Goal: Task Accomplishment & Management: Manage account settings

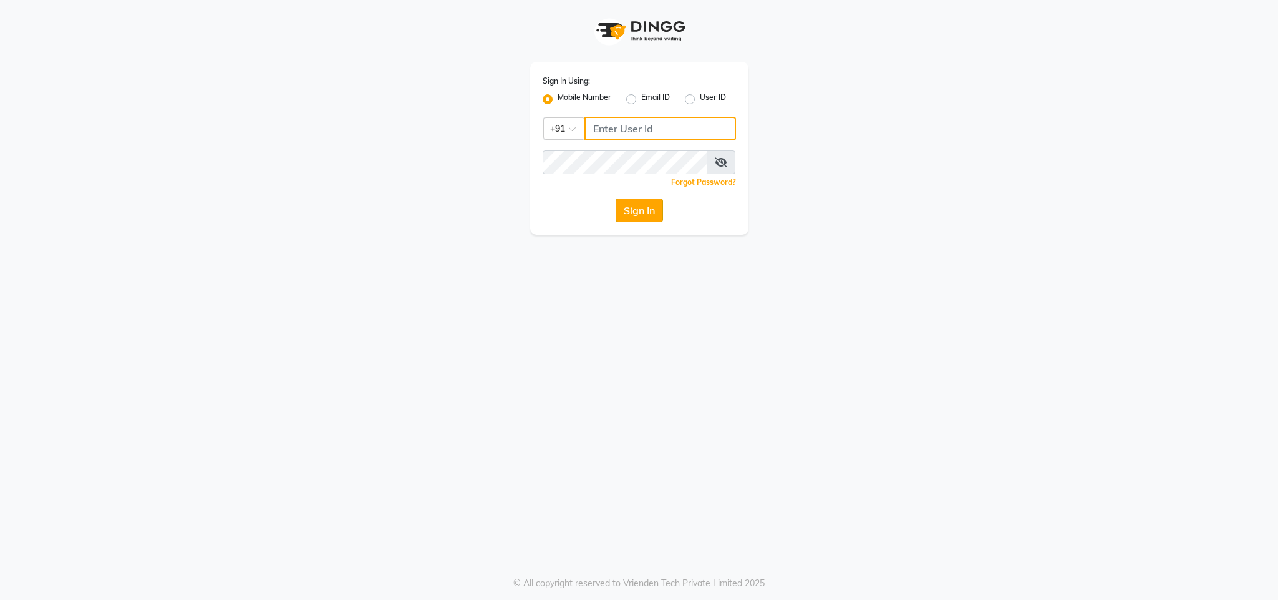
type input "8591746672"
click at [640, 212] on button "Sign In" at bounding box center [639, 210] width 47 height 24
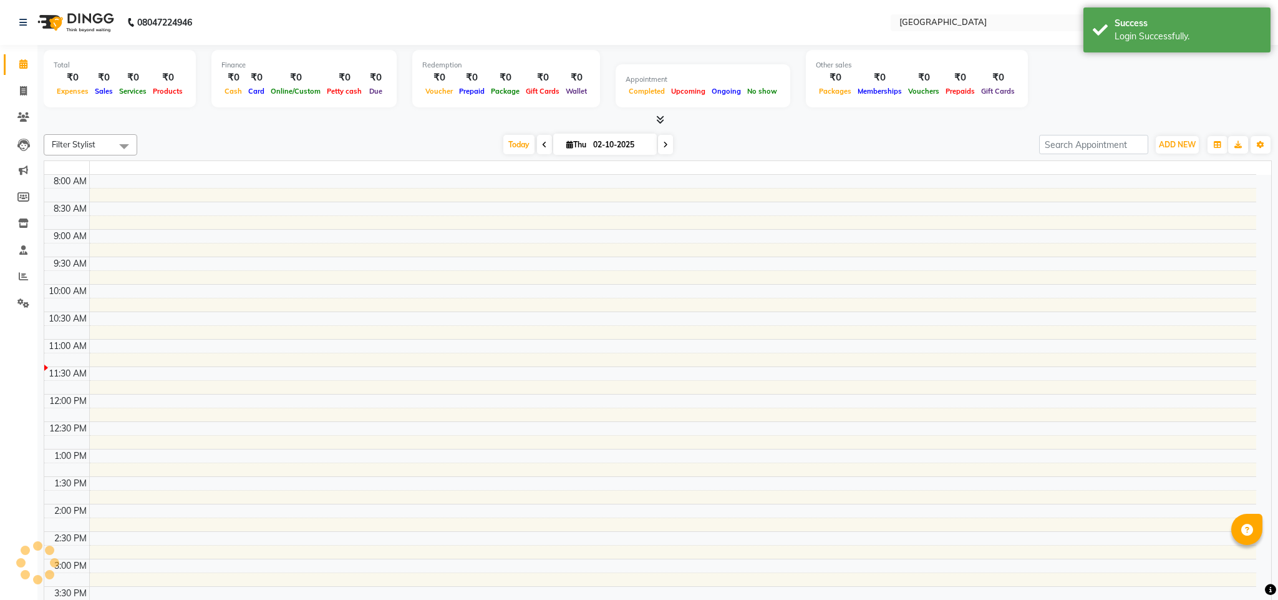
select select "en"
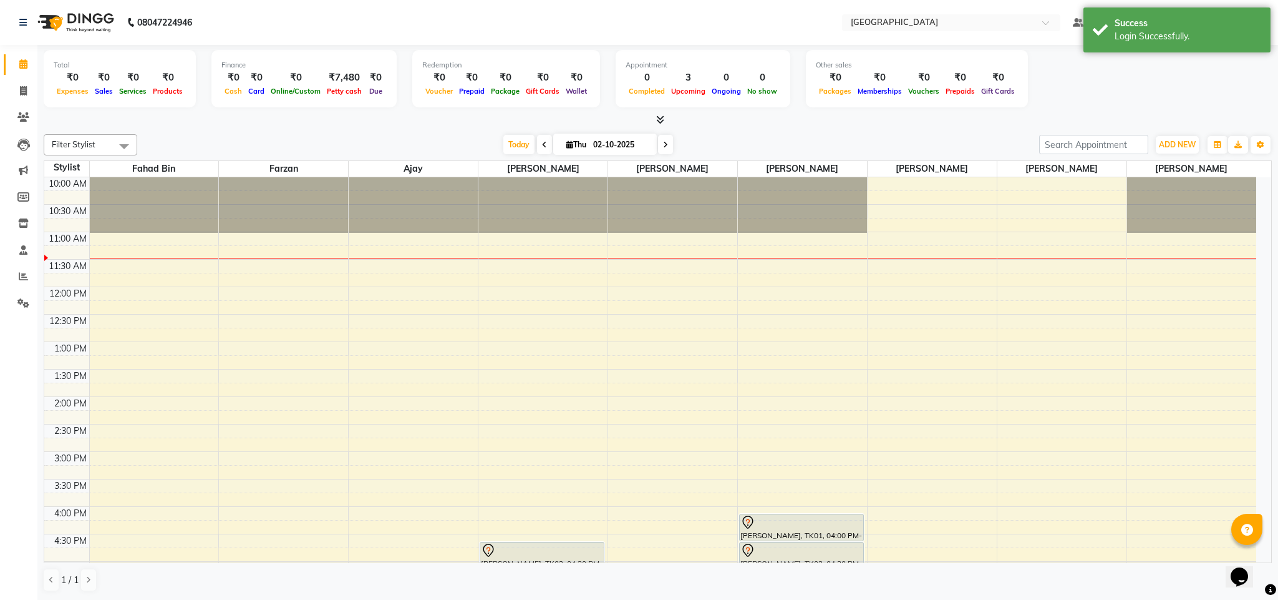
click at [537, 147] on span at bounding box center [544, 144] width 15 height 19
type input "01-10-2025"
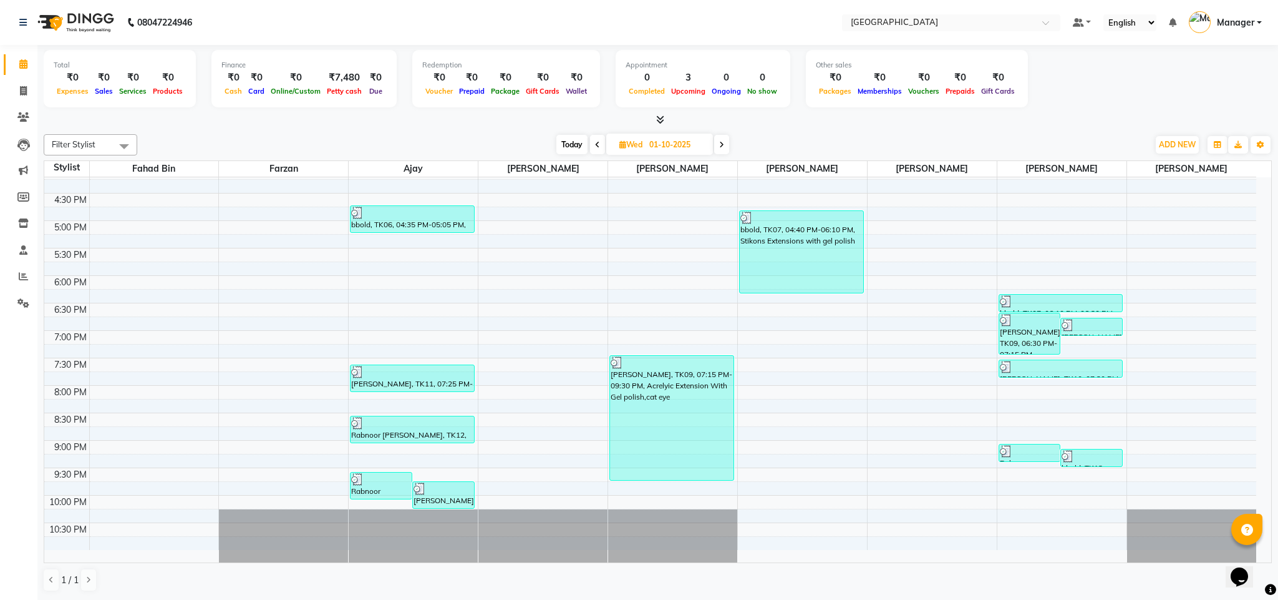
scroll to position [343, 0]
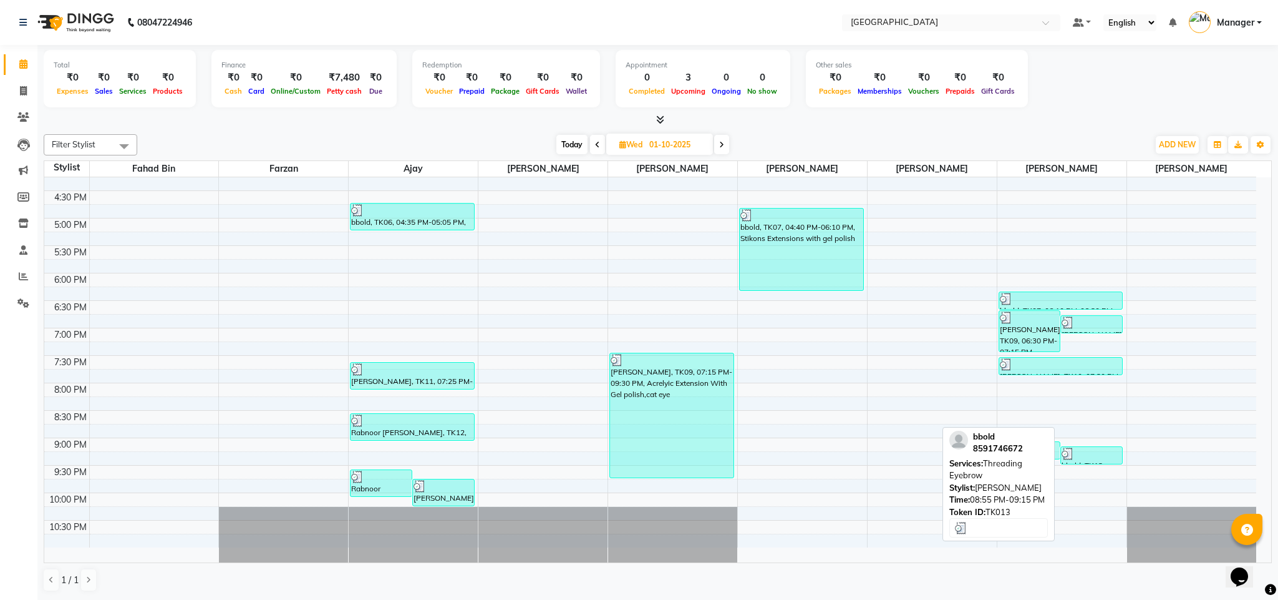
click at [1084, 459] on div at bounding box center [1092, 453] width 60 height 12
select select "3"
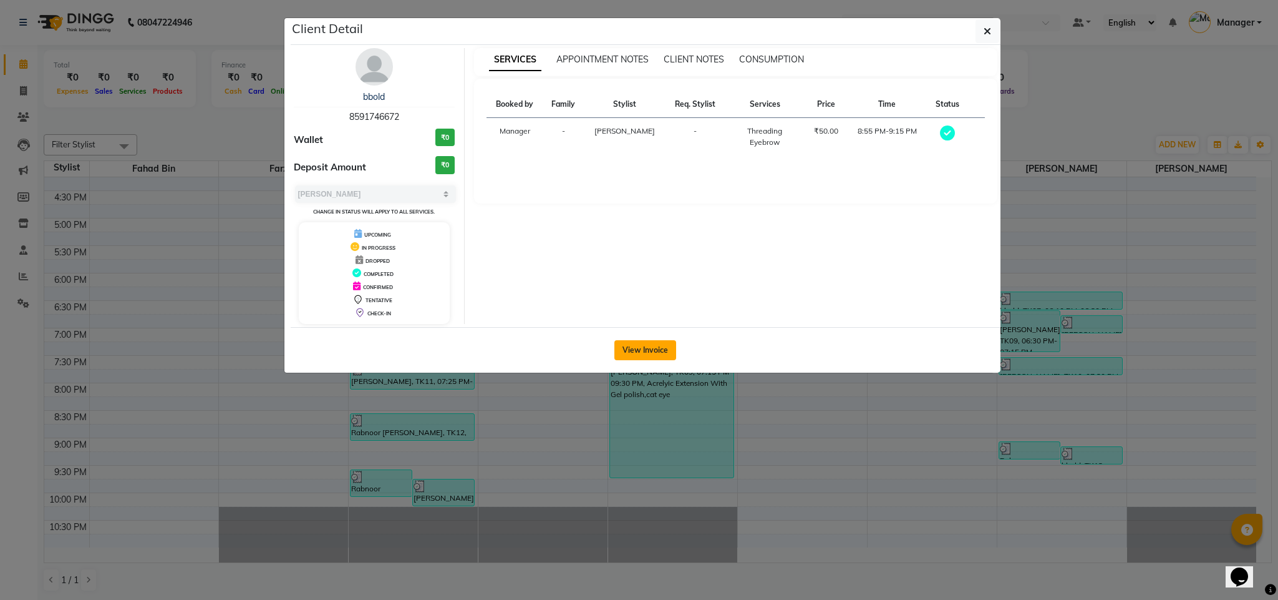
click at [657, 349] on button "View Invoice" at bounding box center [646, 350] width 62 height 20
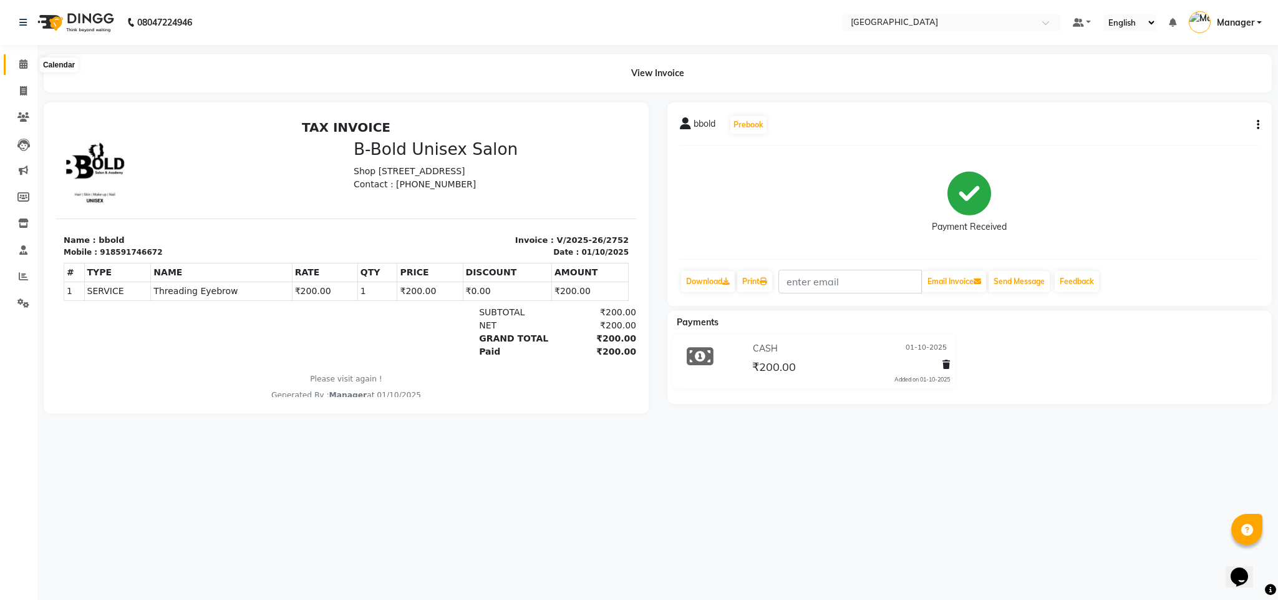
click at [21, 62] on icon at bounding box center [23, 63] width 8 height 9
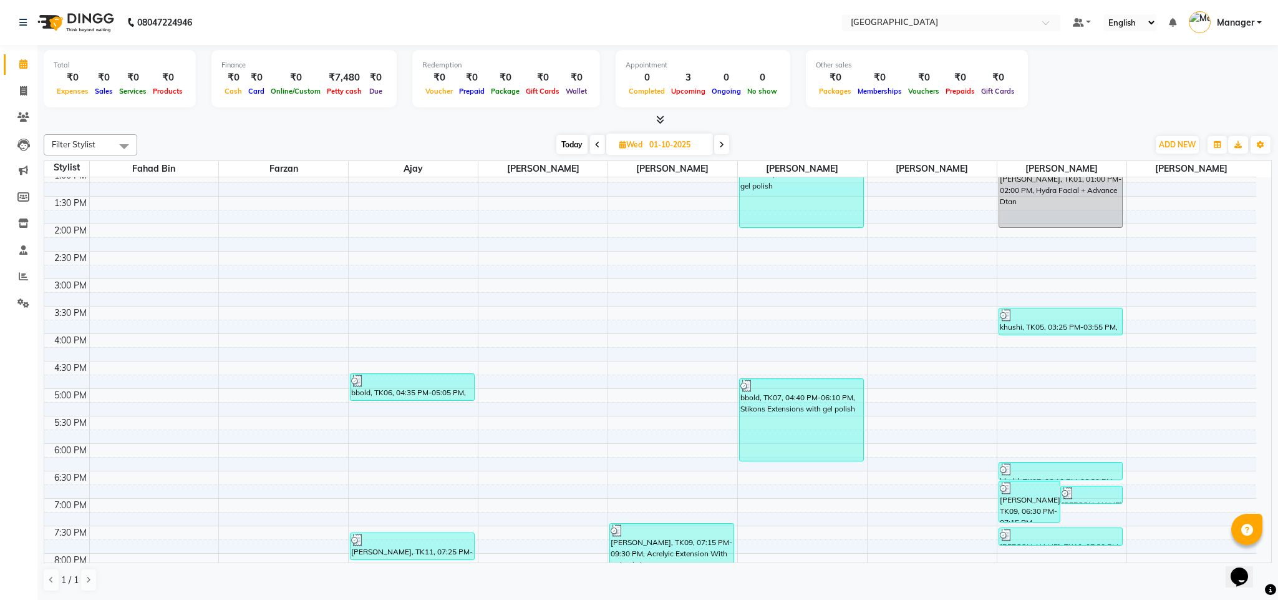
scroll to position [167, 0]
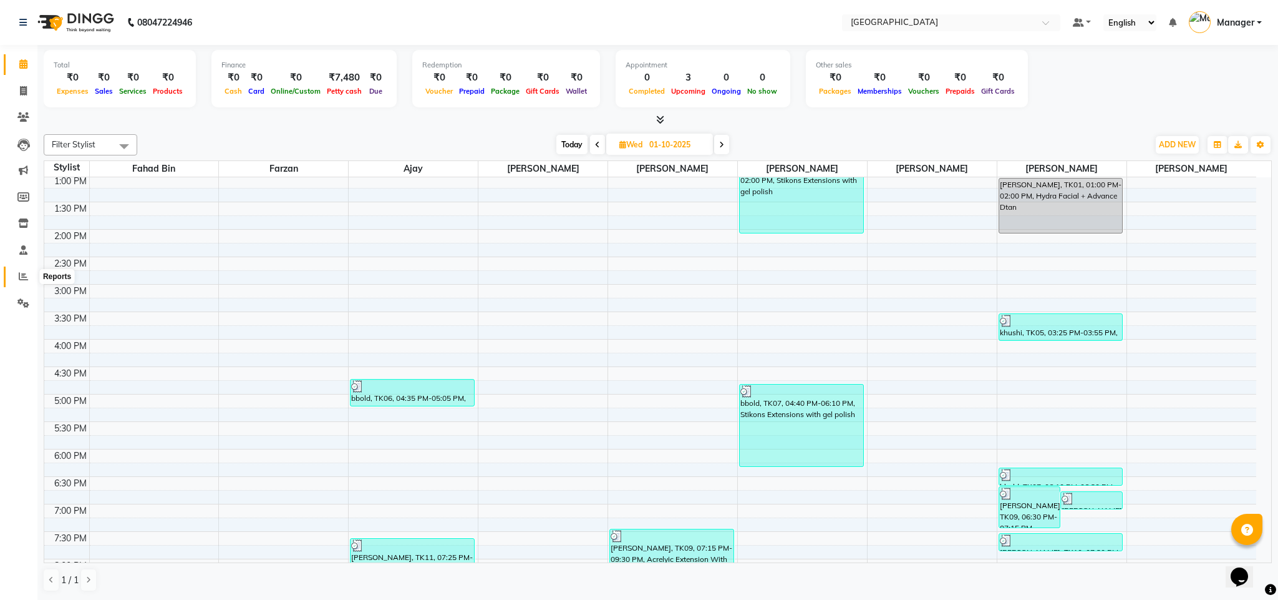
click at [25, 275] on icon at bounding box center [23, 275] width 9 height 9
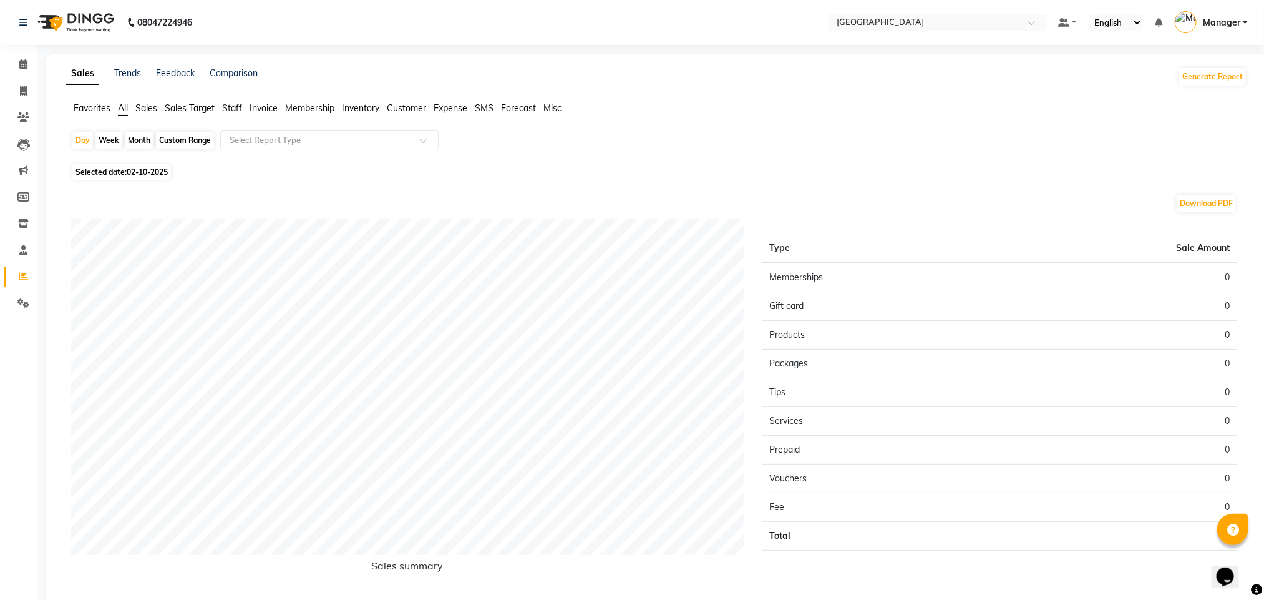
click at [232, 107] on span "Staff" at bounding box center [232, 107] width 20 height 11
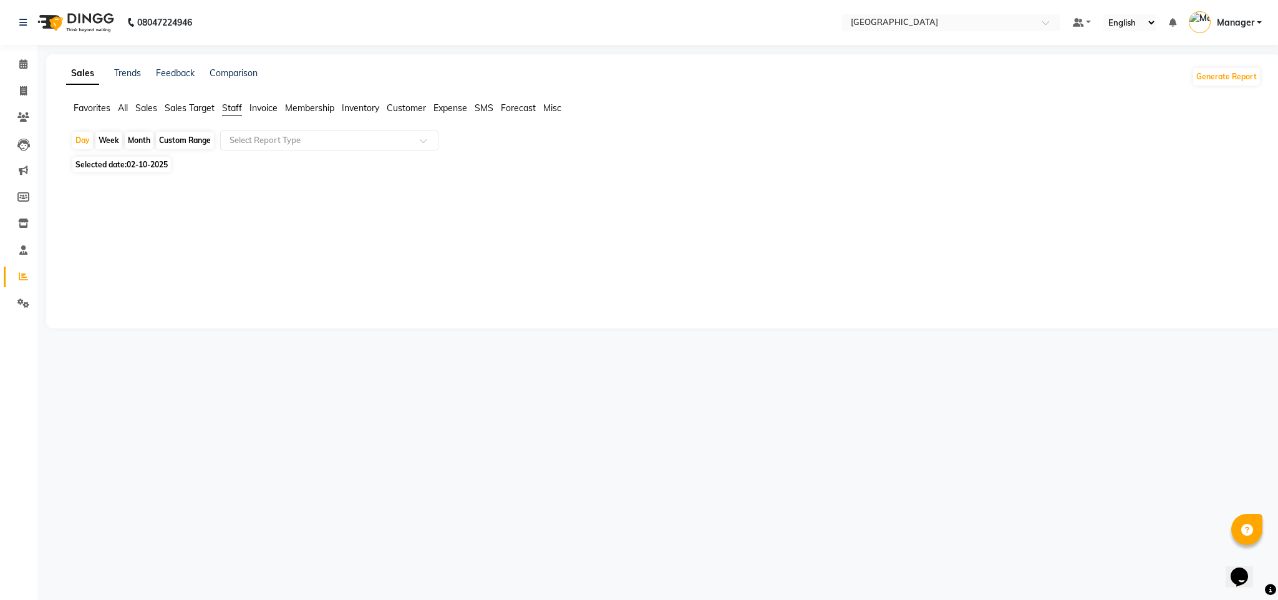
click at [113, 163] on span "Selected date: [DATE]" at bounding box center [121, 165] width 99 height 16
select select "10"
select select "2025"
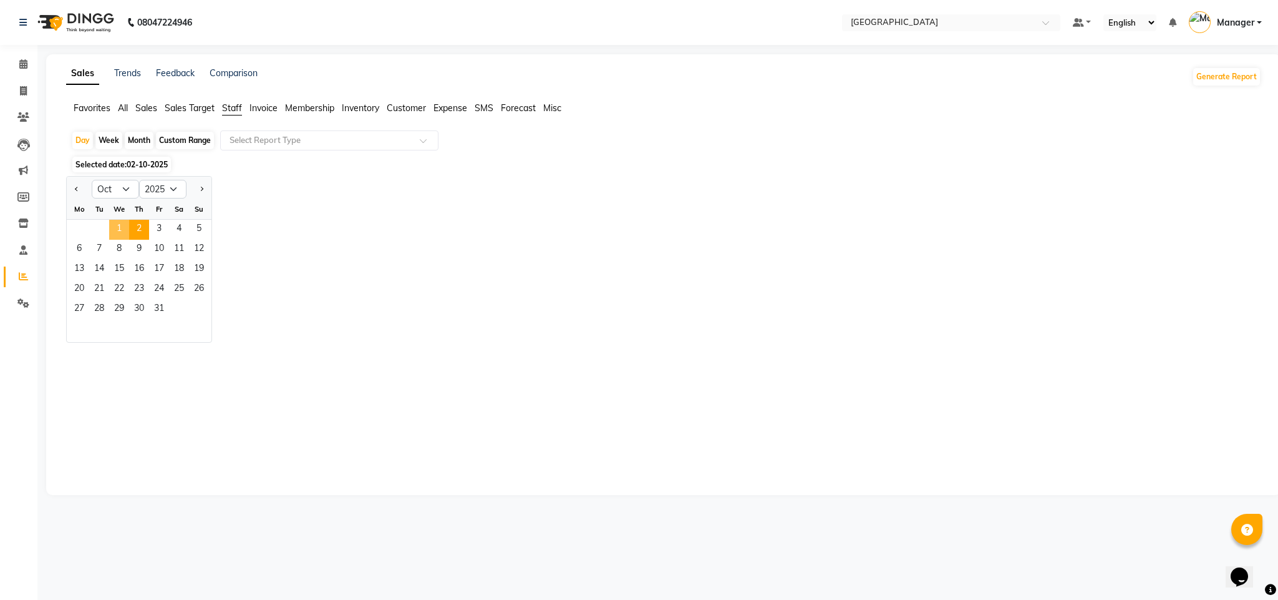
click at [118, 228] on span "1" at bounding box center [119, 230] width 20 height 20
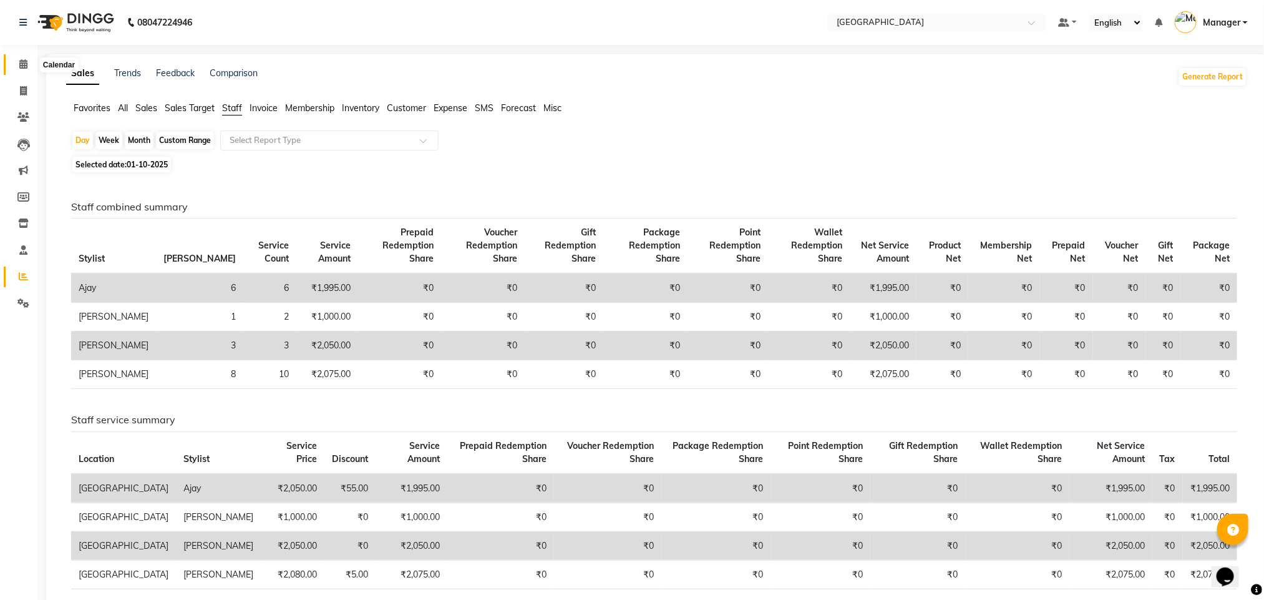
click at [17, 62] on span at bounding box center [23, 64] width 22 height 14
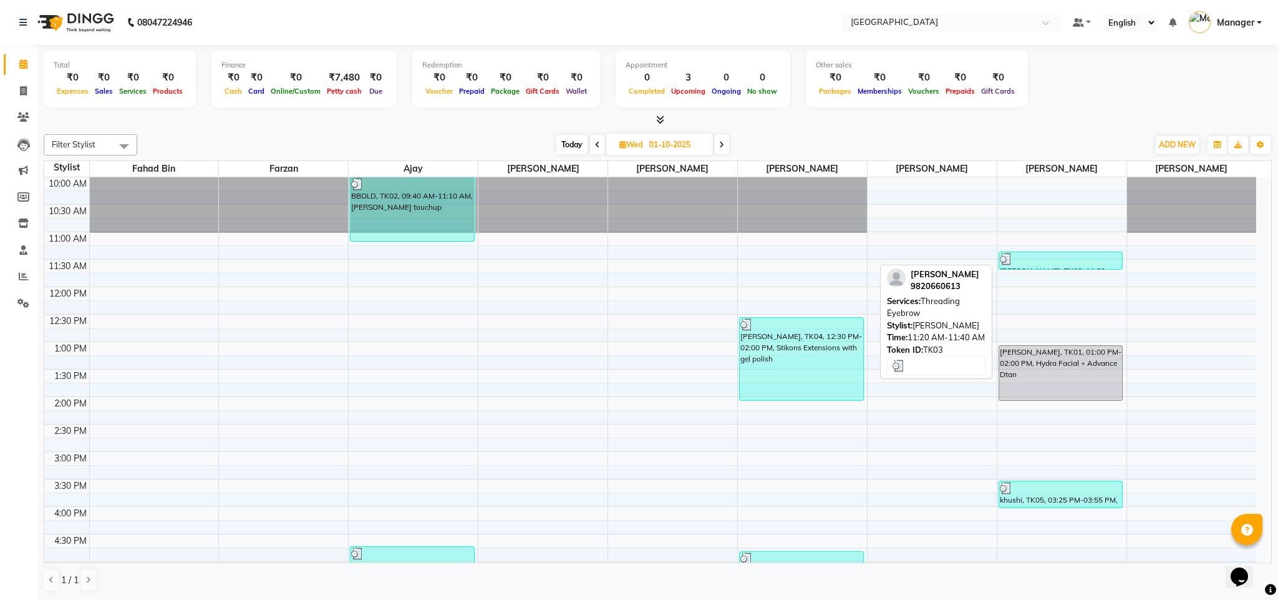
click at [1048, 262] on div at bounding box center [1061, 259] width 122 height 12
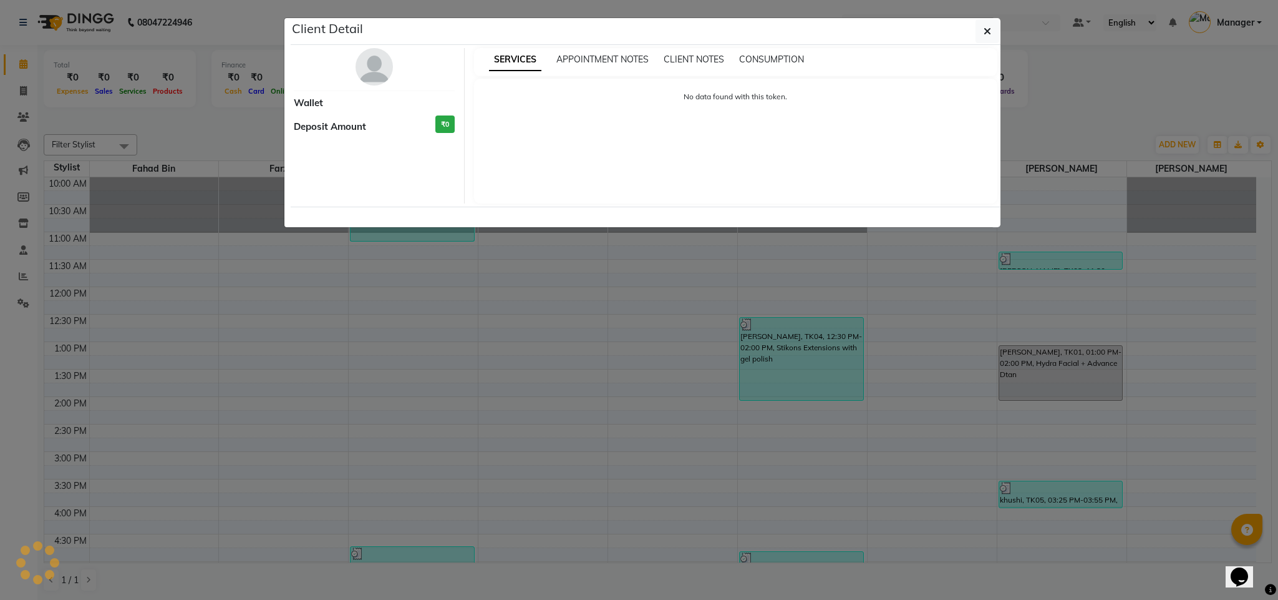
select select "3"
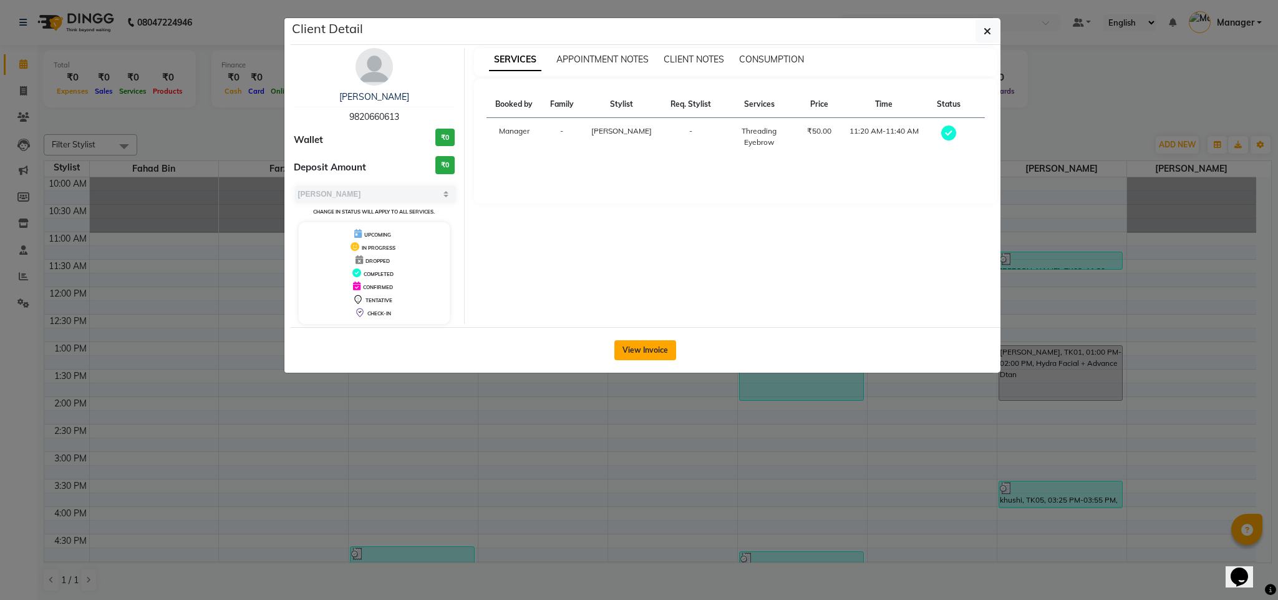
click at [654, 350] on button "View Invoice" at bounding box center [646, 350] width 62 height 20
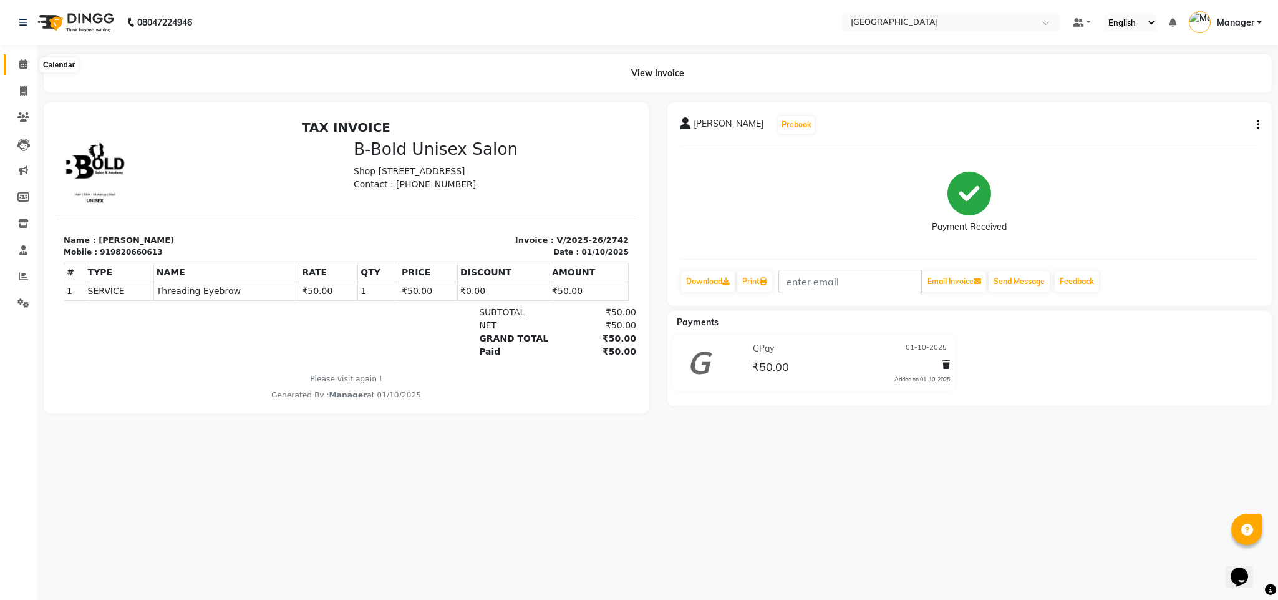
click at [23, 61] on icon at bounding box center [23, 63] width 8 height 9
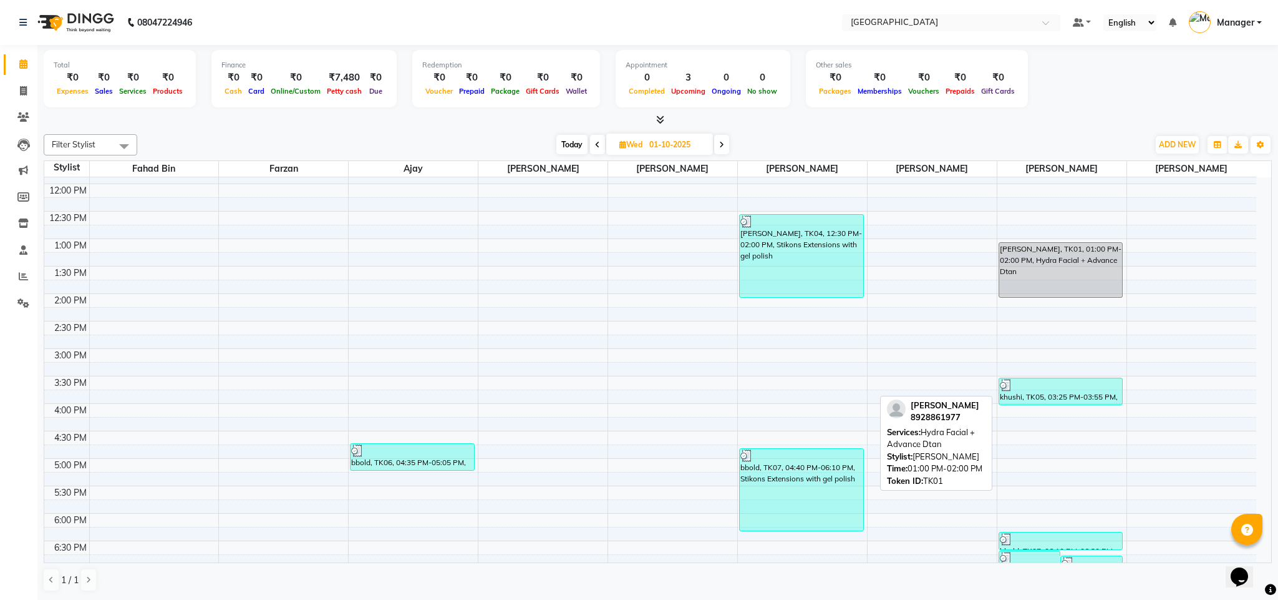
scroll to position [147, 0]
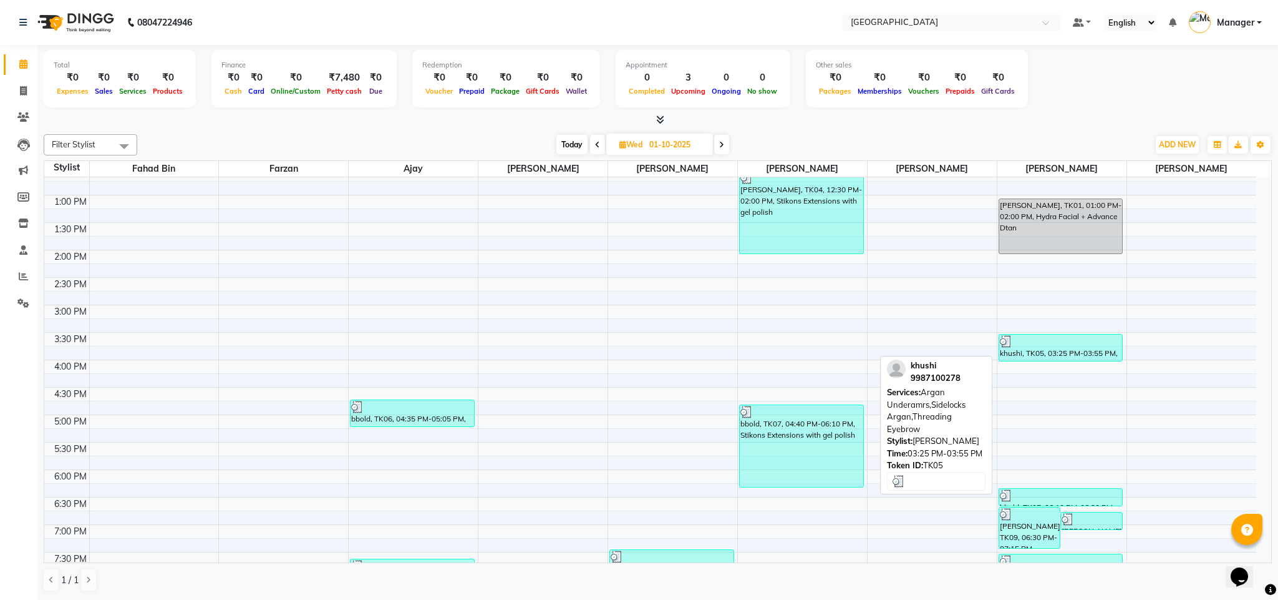
click at [1060, 345] on div at bounding box center [1061, 341] width 122 height 12
select select "3"
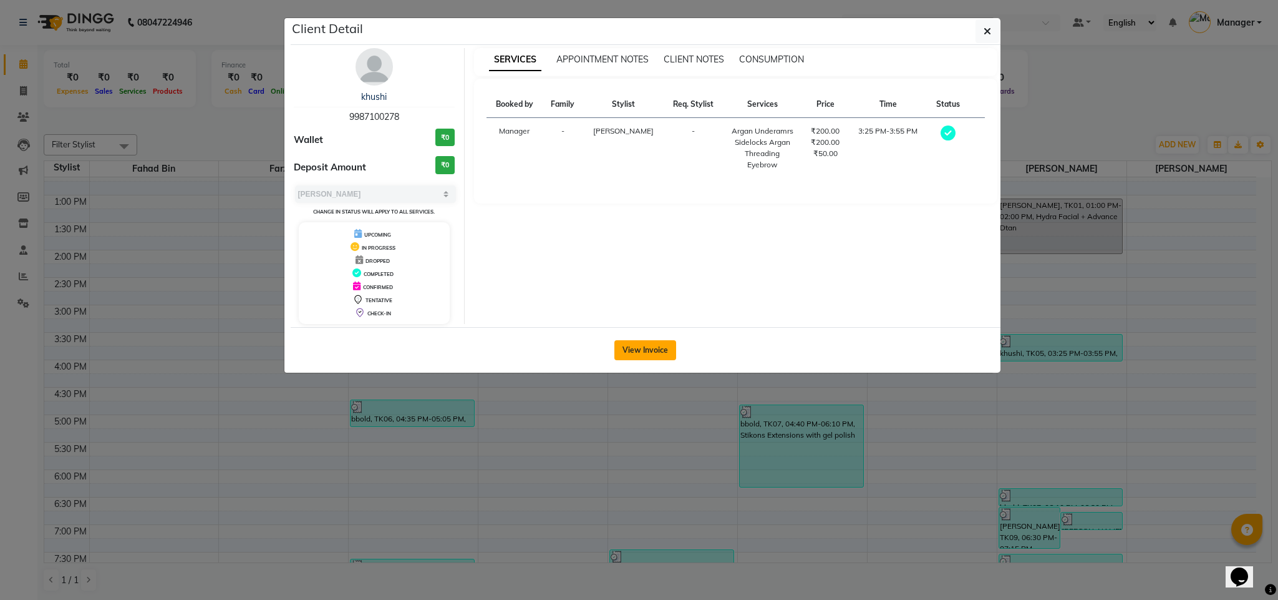
click at [652, 353] on button "View Invoice" at bounding box center [646, 350] width 62 height 20
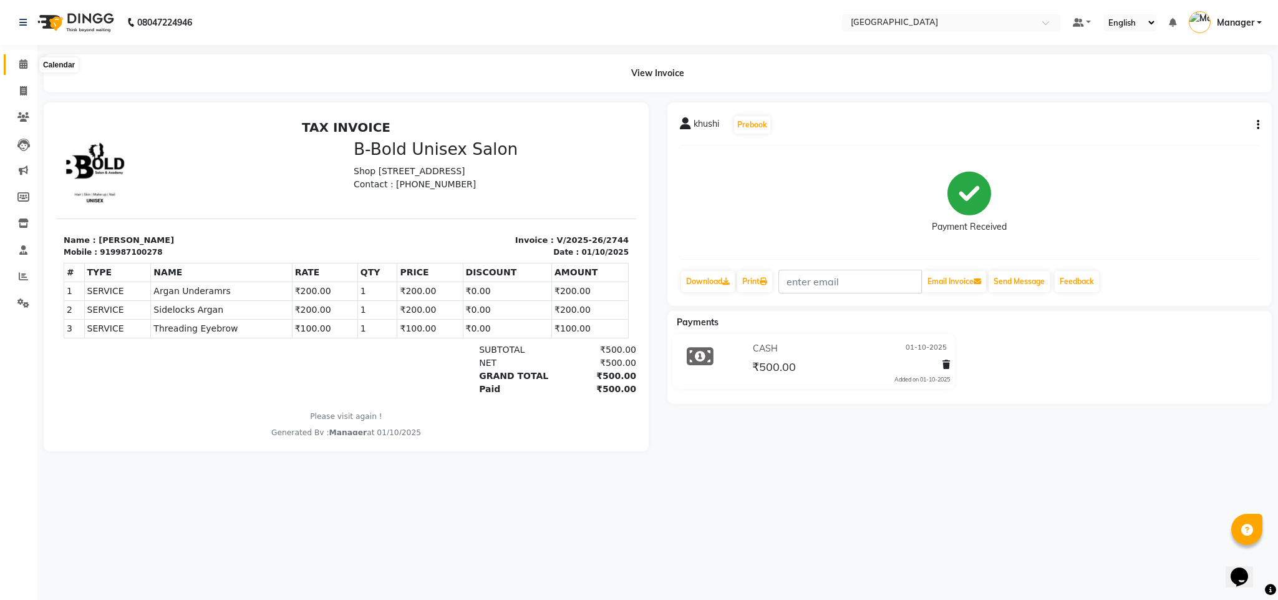
click at [22, 64] on icon at bounding box center [23, 63] width 8 height 9
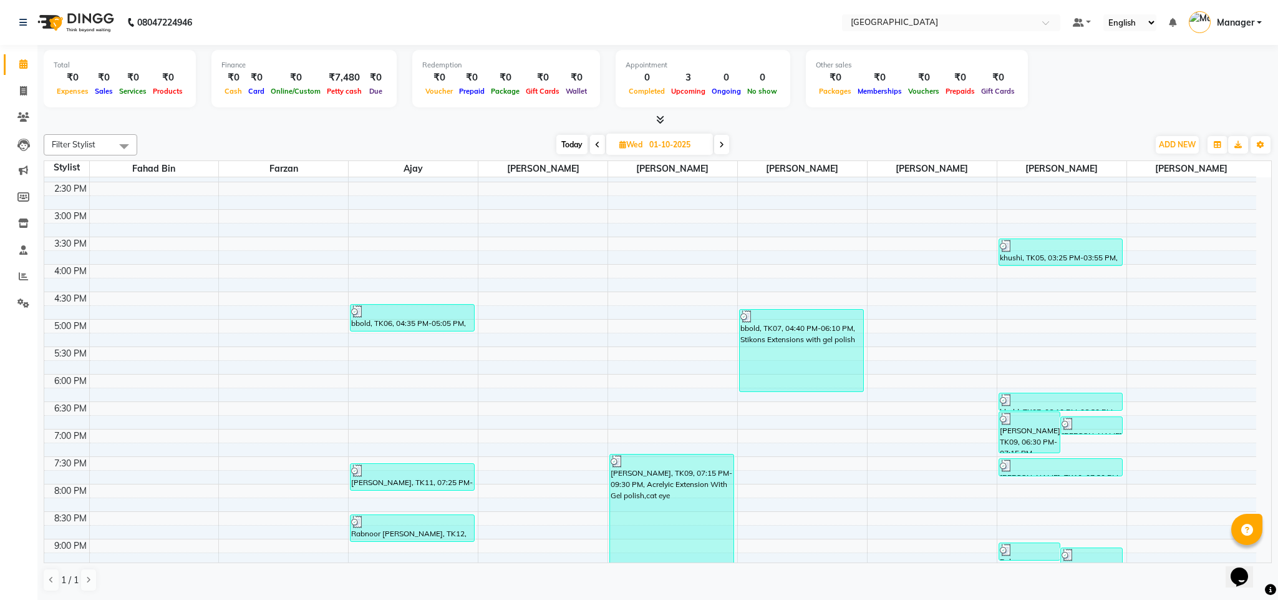
scroll to position [248, 0]
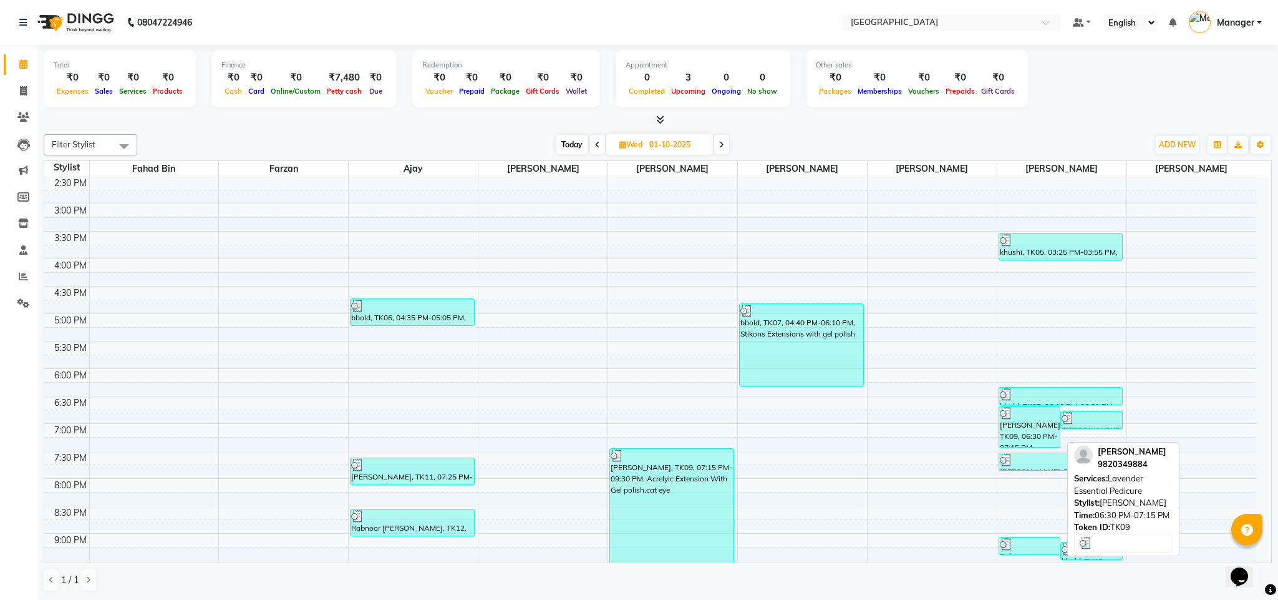
click at [1028, 434] on div "[PERSON_NAME], TK09, 06:30 PM-07:15 PM, Lavender Essential Pedicure" at bounding box center [1030, 426] width 61 height 41
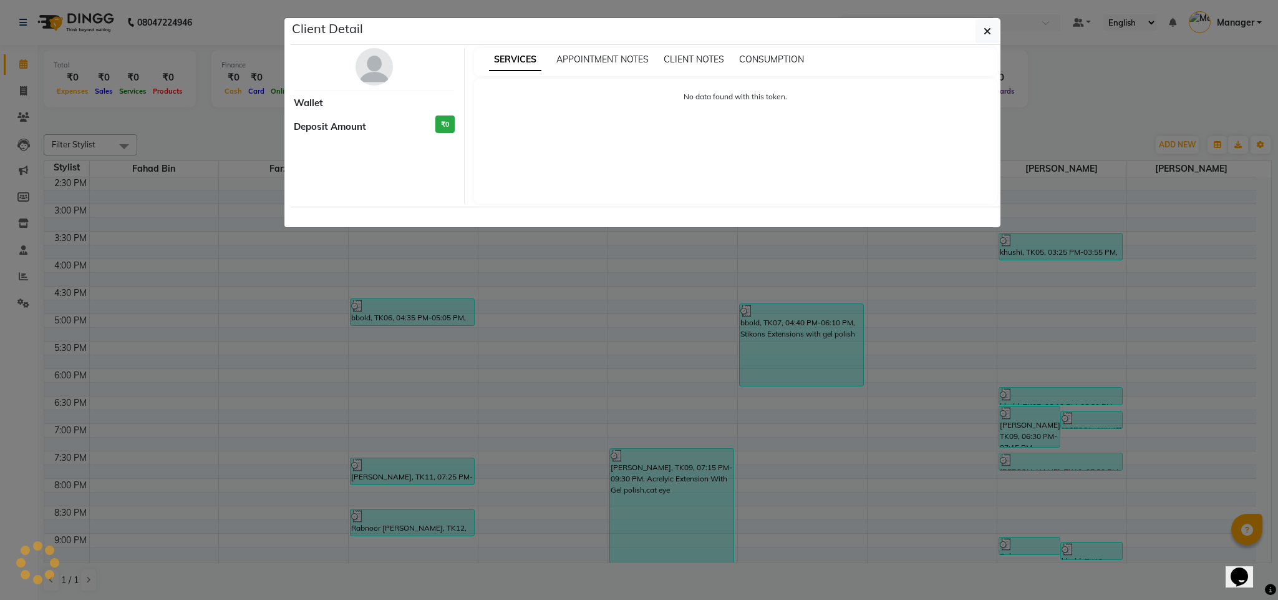
select select "3"
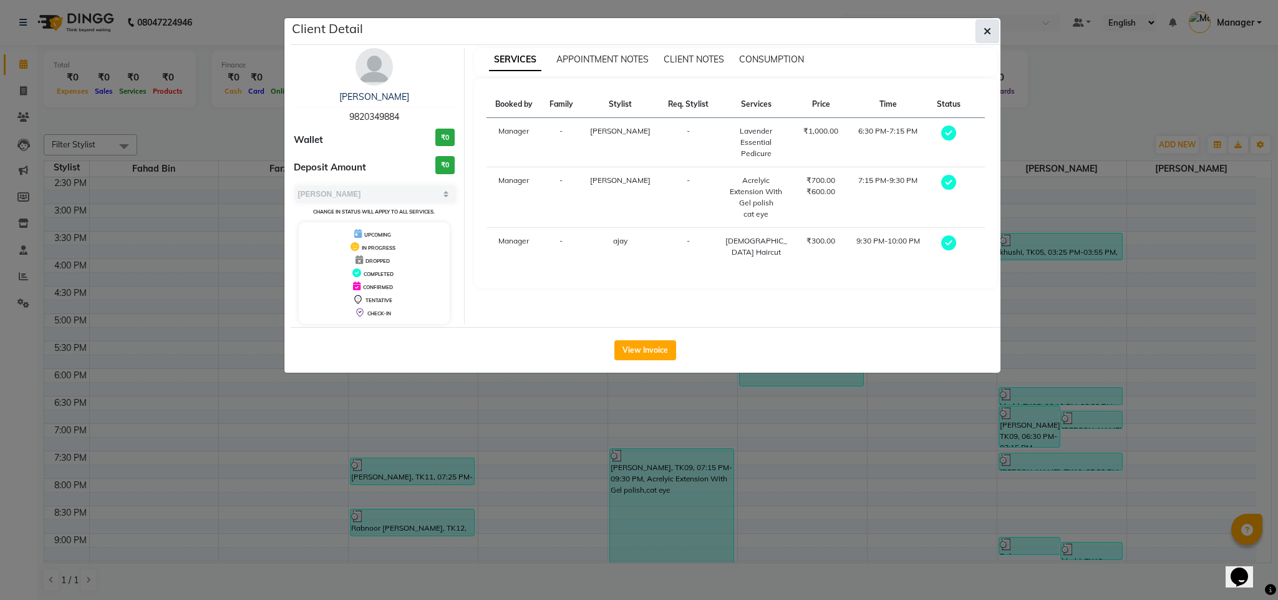
click at [989, 32] on icon "button" at bounding box center [987, 31] width 7 height 10
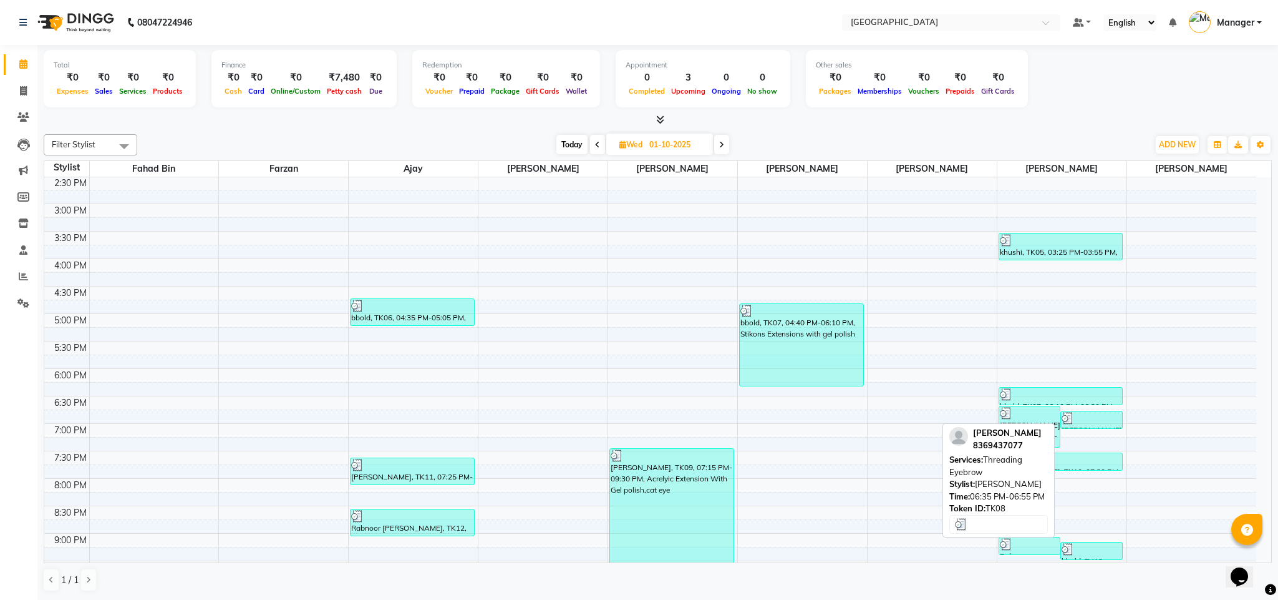
click at [1099, 416] on div at bounding box center [1092, 418] width 60 height 12
select select "3"
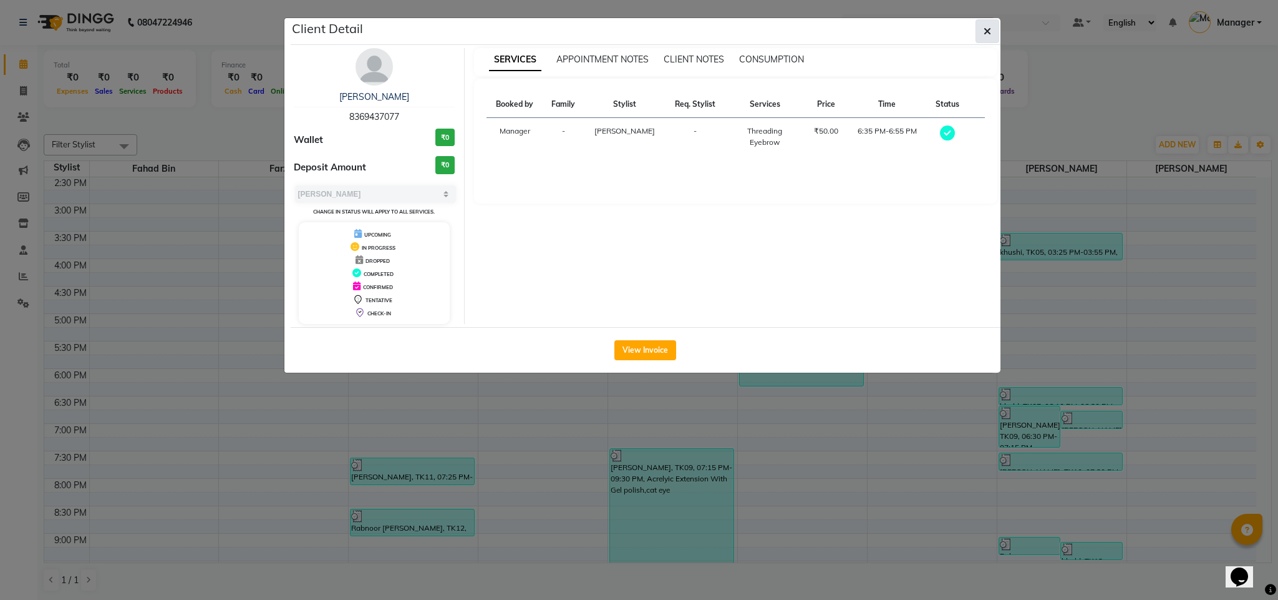
click at [985, 27] on icon "button" at bounding box center [987, 31] width 7 height 10
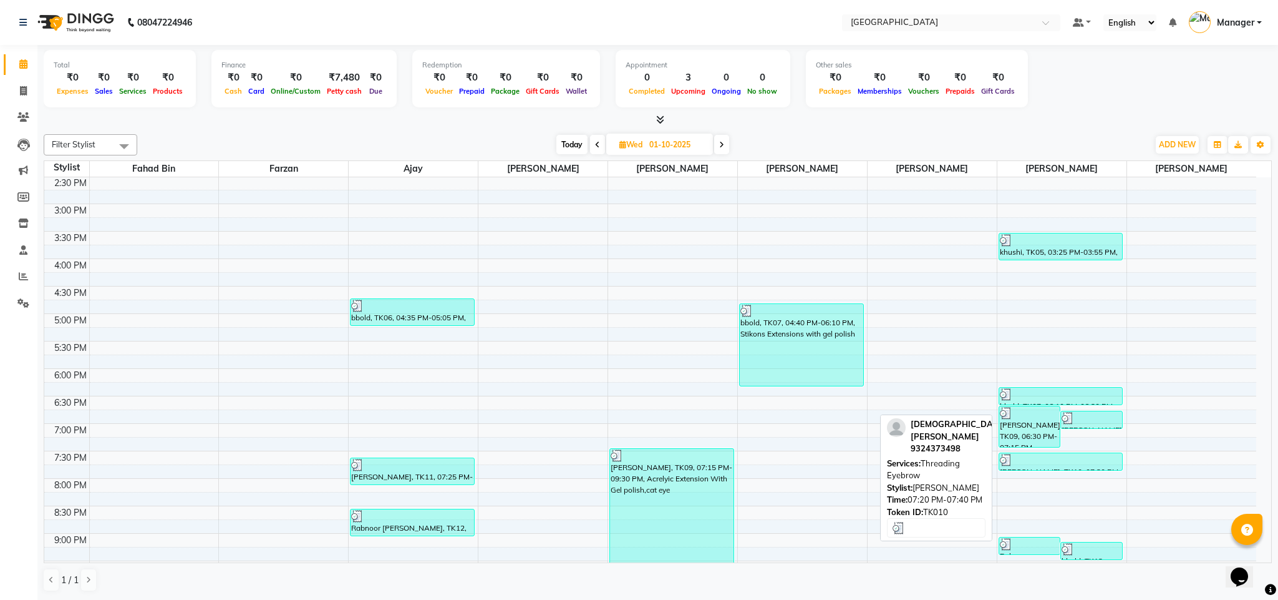
click at [1073, 465] on div at bounding box center [1061, 460] width 122 height 12
select select "3"
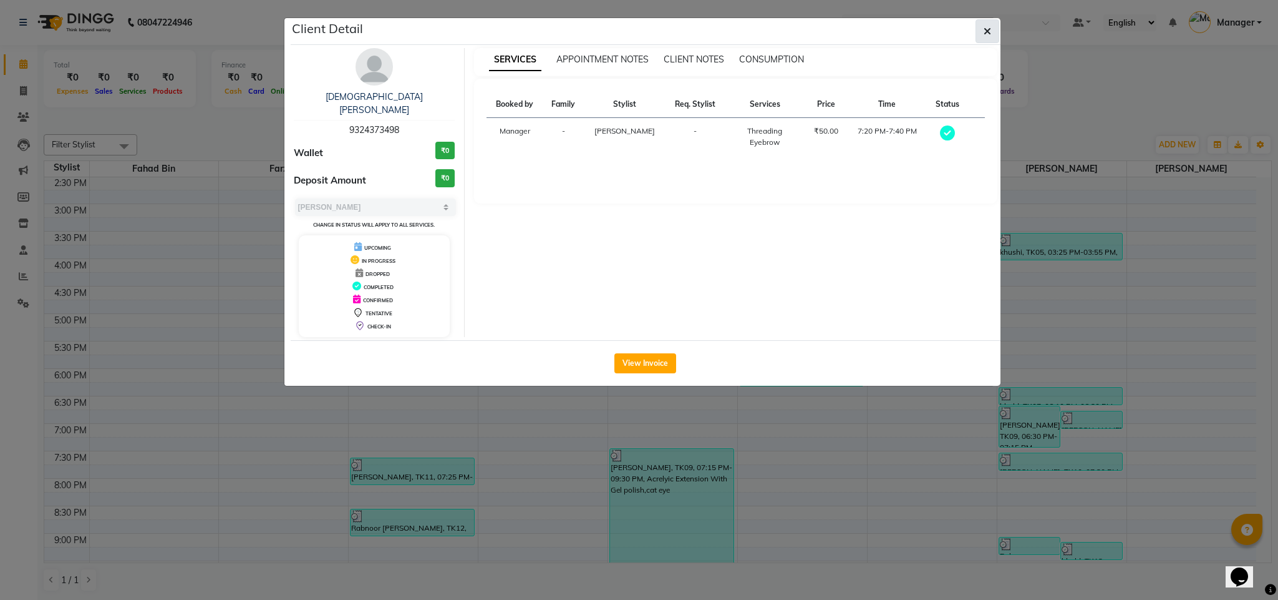
click at [989, 32] on icon "button" at bounding box center [987, 31] width 7 height 10
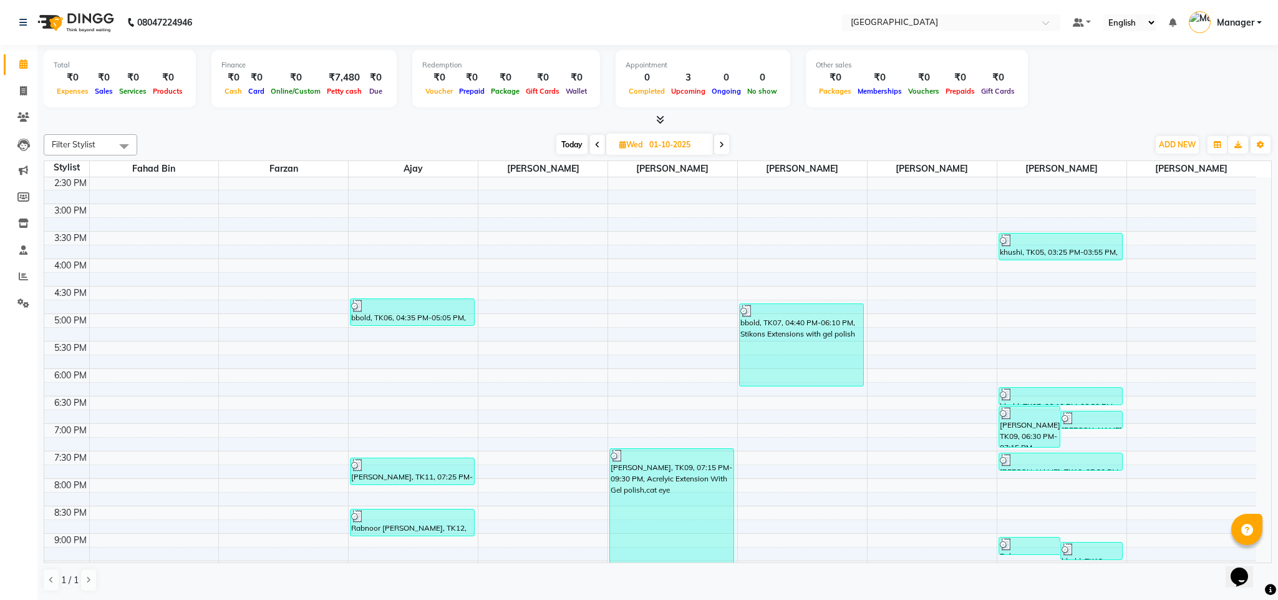
click at [575, 143] on span "Today" at bounding box center [572, 144] width 31 height 19
type input "02-10-2025"
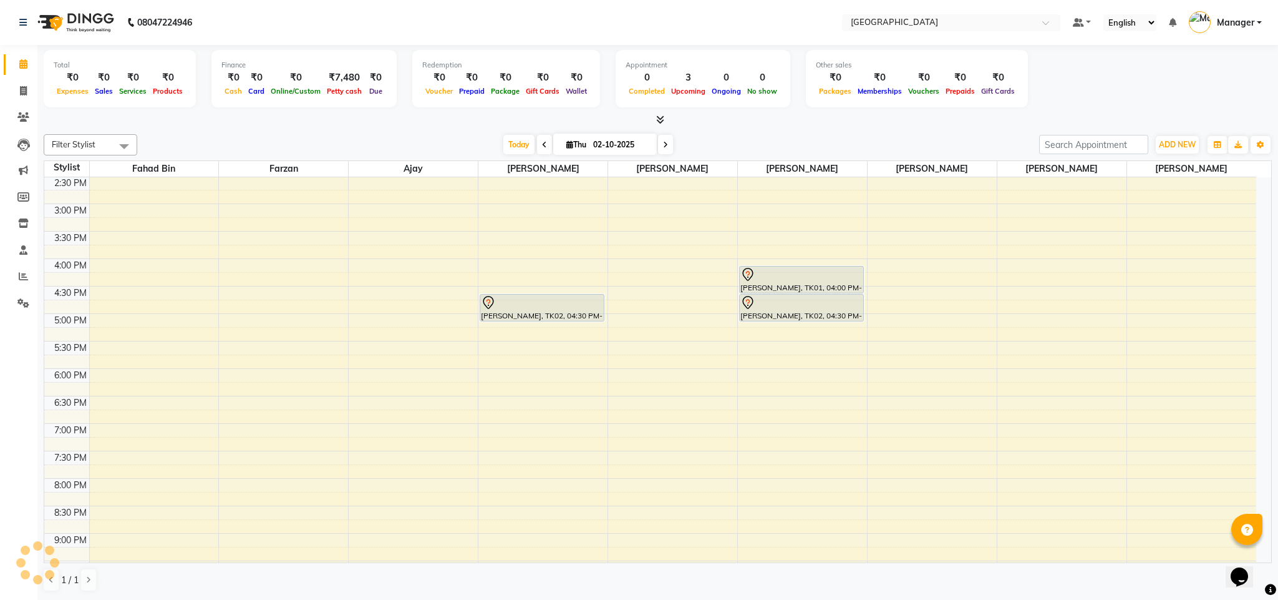
scroll to position [57, 0]
